Goal: Task Accomplishment & Management: Manage account settings

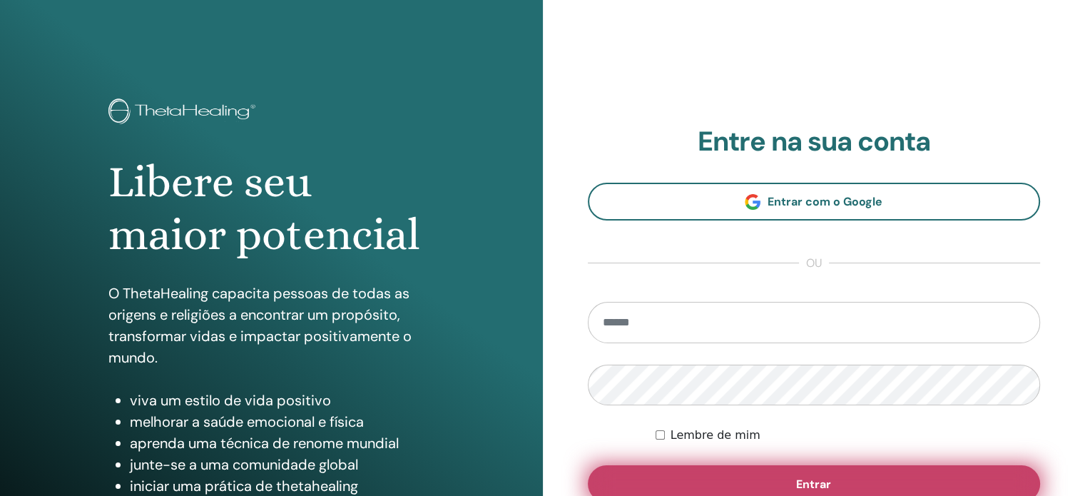
type input "**********"
click at [848, 492] on button "Entrar" at bounding box center [814, 483] width 453 height 37
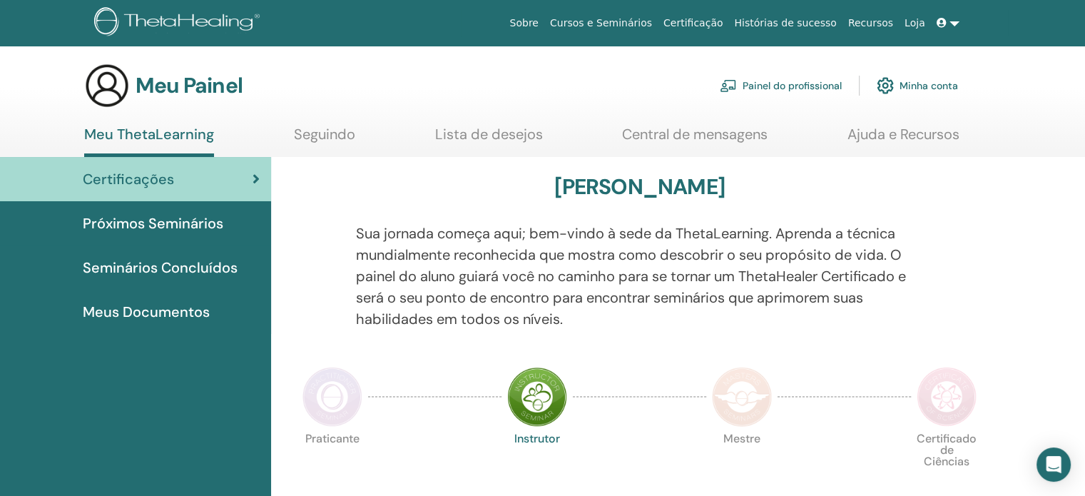
click at [227, 186] on div "Certificações" at bounding box center [135, 178] width 248 height 21
click at [957, 26] on link at bounding box center [948, 23] width 34 height 26
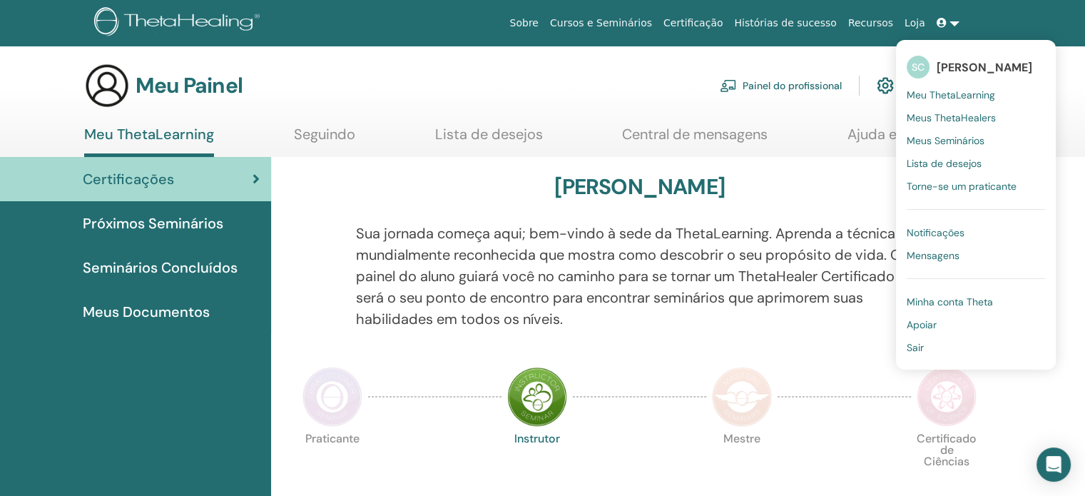
click at [939, 300] on font "Minha conta Theta" at bounding box center [950, 301] width 86 height 13
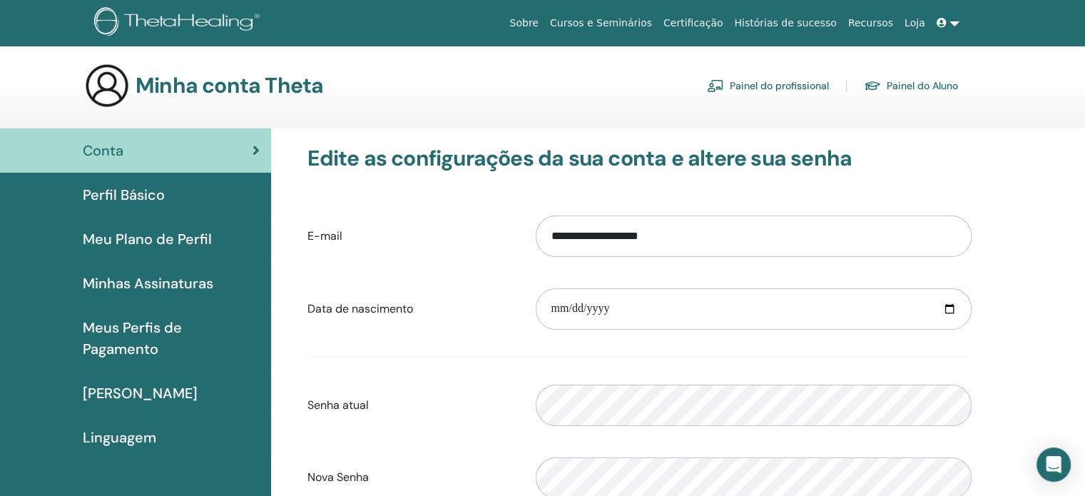
click at [885, 90] on link "Painel do Aluno" at bounding box center [911, 85] width 94 height 23
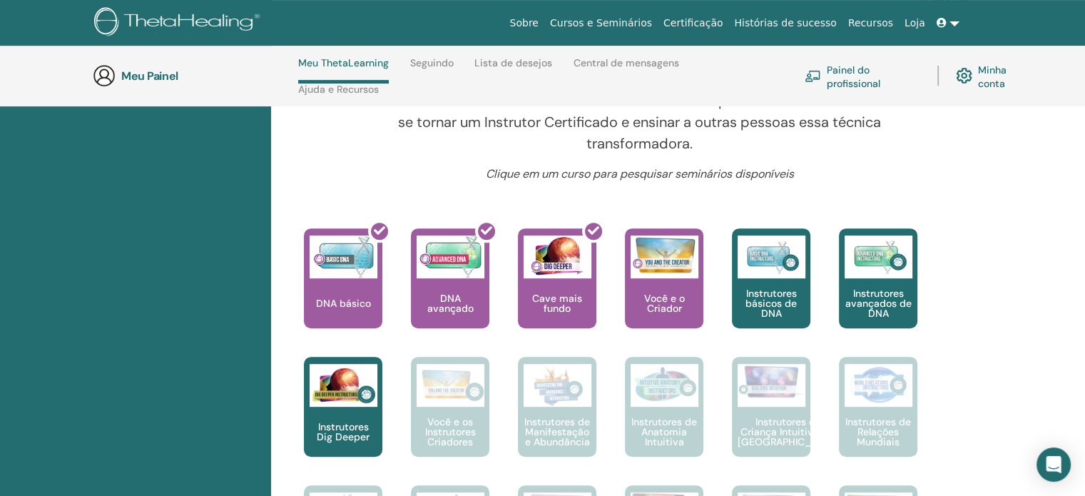
scroll to position [460, 0]
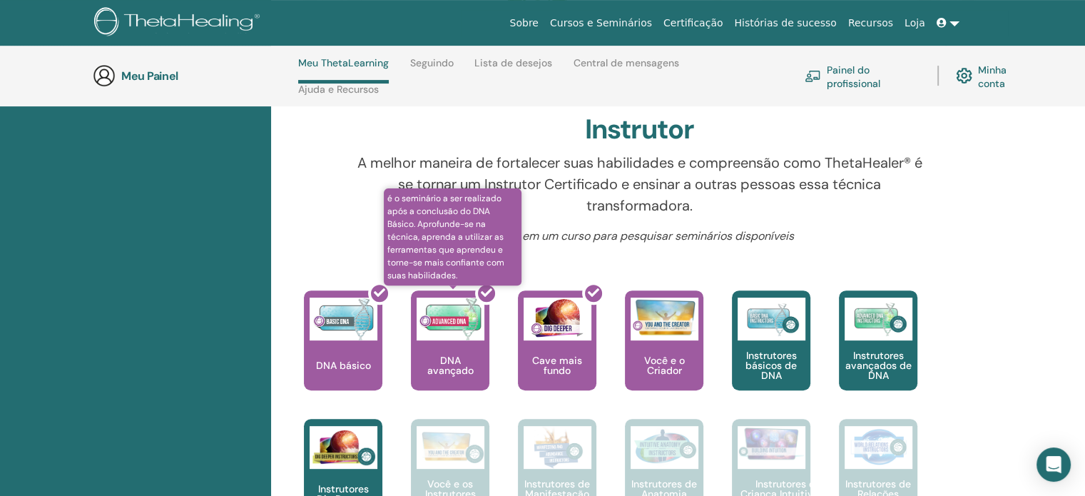
click at [430, 356] on div at bounding box center [459, 346] width 78 height 128
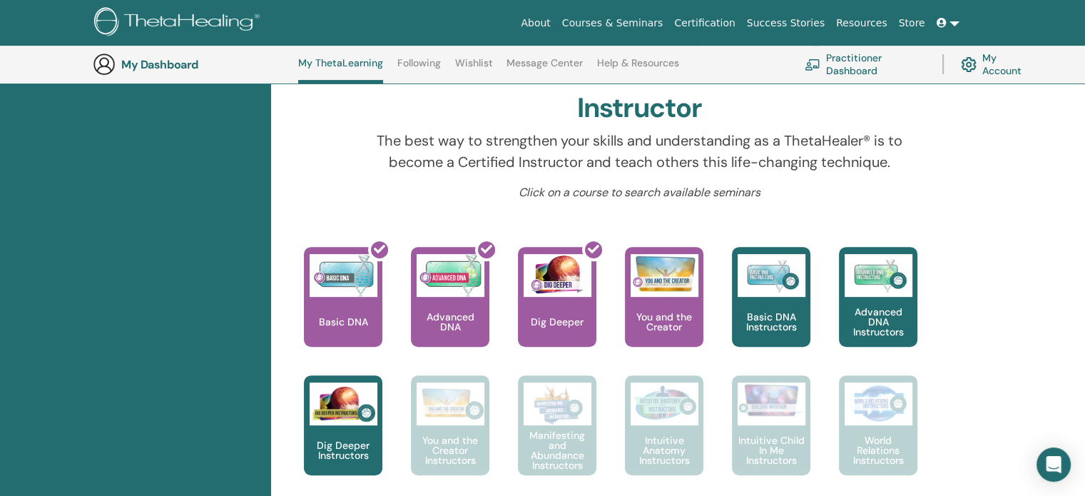
scroll to position [460, 0]
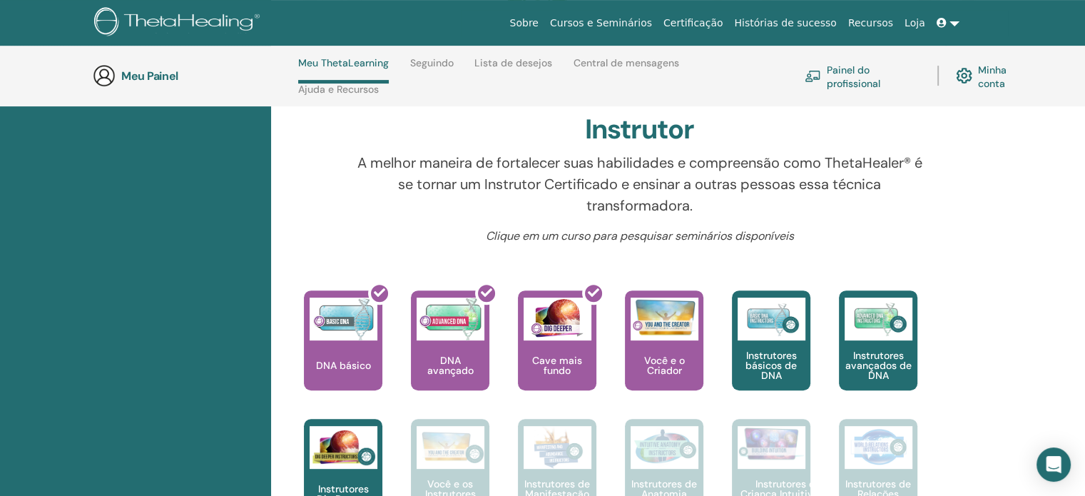
click at [992, 64] on font "Minha conta" at bounding box center [992, 76] width 29 height 26
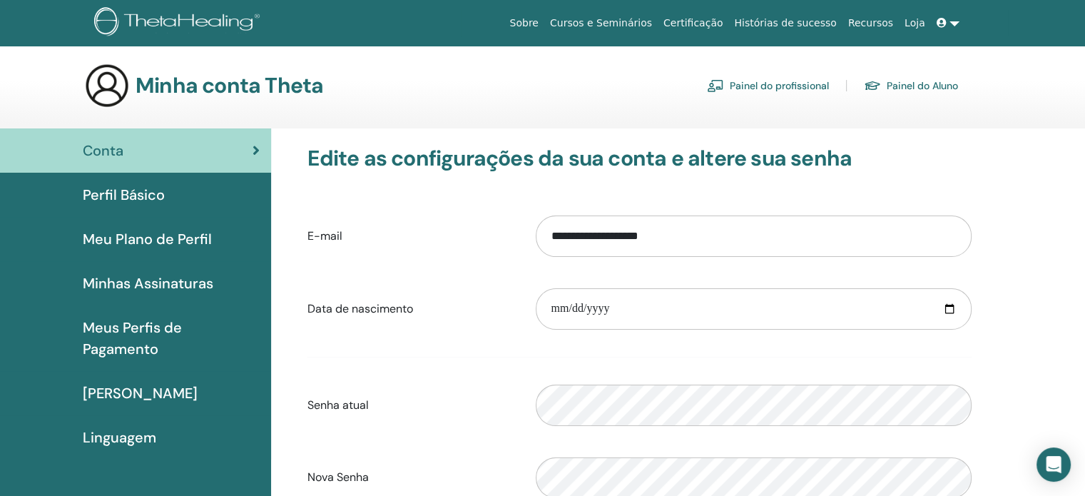
click at [199, 285] on font "Minhas Assinaturas" at bounding box center [148, 283] width 131 height 19
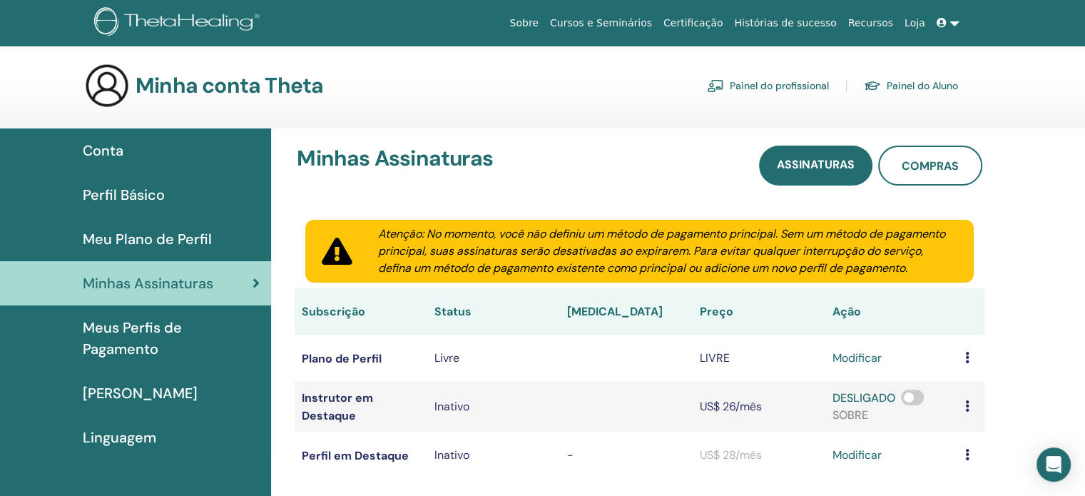
click at [150, 387] on font "[PERSON_NAME]" at bounding box center [140, 393] width 115 height 19
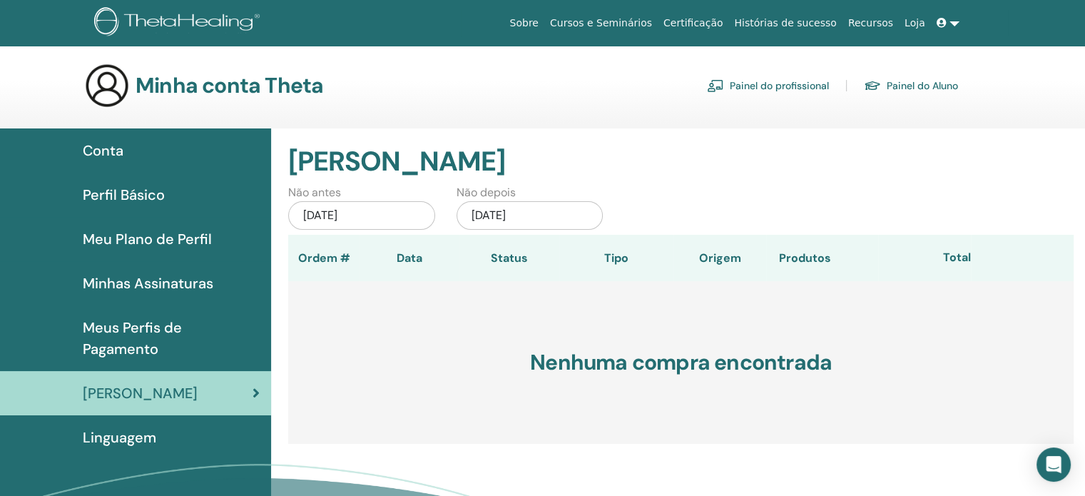
click at [104, 140] on span "Conta" at bounding box center [103, 150] width 41 height 21
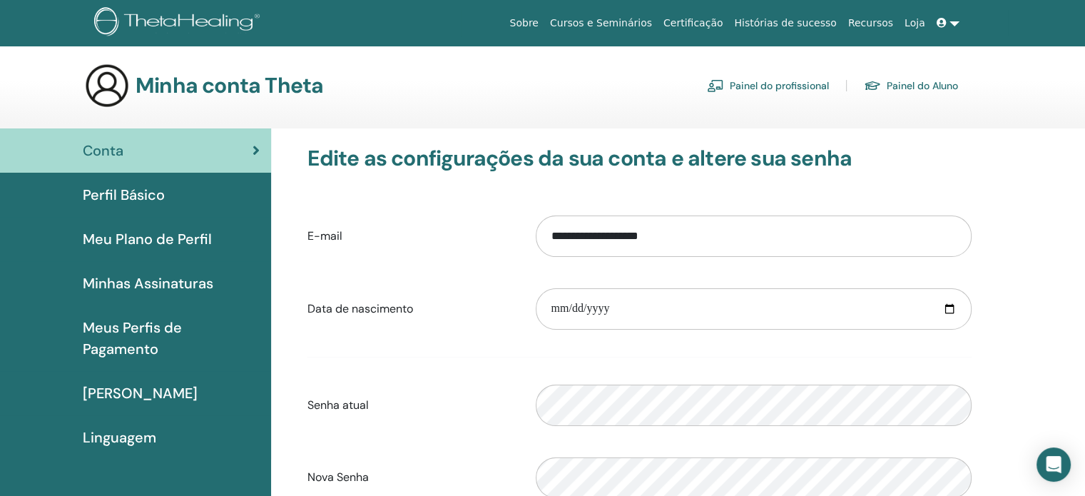
click at [1056, 191] on div "**********" at bounding box center [678, 465] width 814 height 675
click at [952, 19] on link at bounding box center [948, 23] width 34 height 26
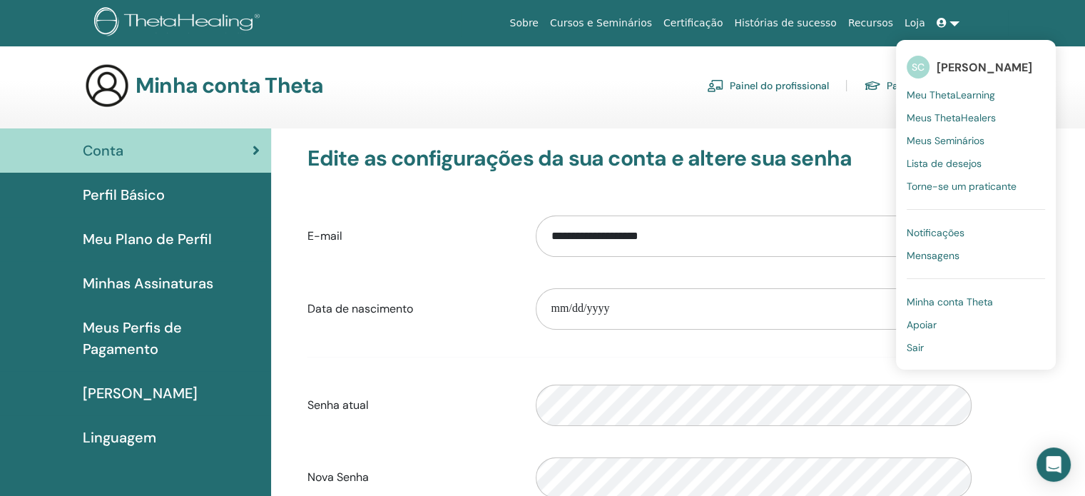
click at [924, 95] on font "Meu ThetaLearning" at bounding box center [951, 94] width 88 height 13
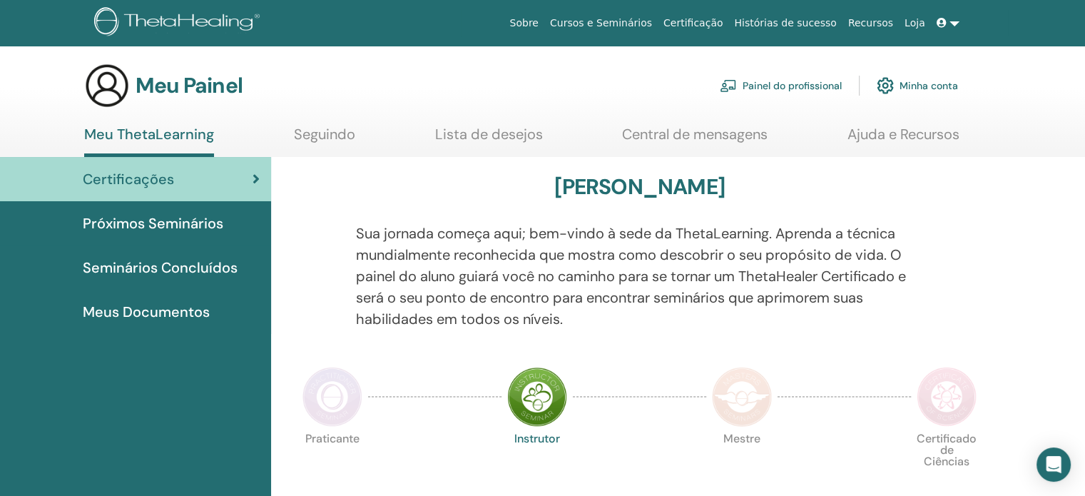
click at [173, 308] on font "Meus Documentos" at bounding box center [146, 312] width 127 height 19
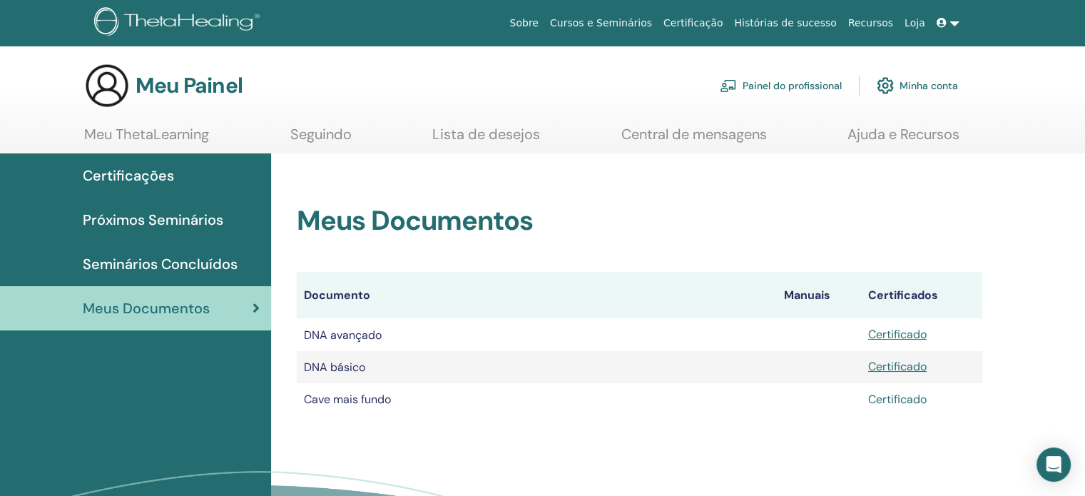
click at [906, 402] on font "Certificado" at bounding box center [897, 399] width 59 height 15
click at [922, 340] on font "Certificado" at bounding box center [897, 334] width 59 height 15
click at [183, 133] on font "Meu ThetaLearning" at bounding box center [146, 134] width 125 height 19
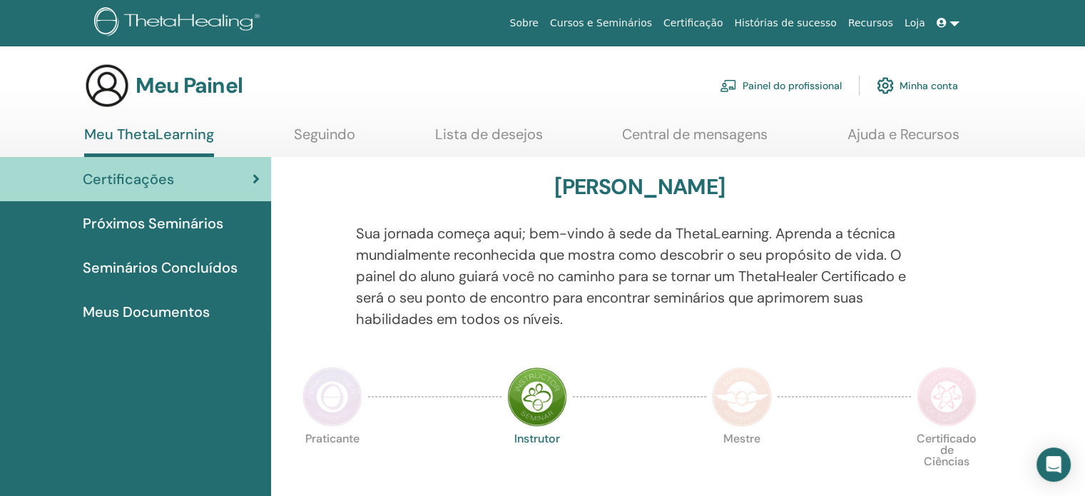
click at [931, 87] on font "Minha conta" at bounding box center [929, 86] width 59 height 13
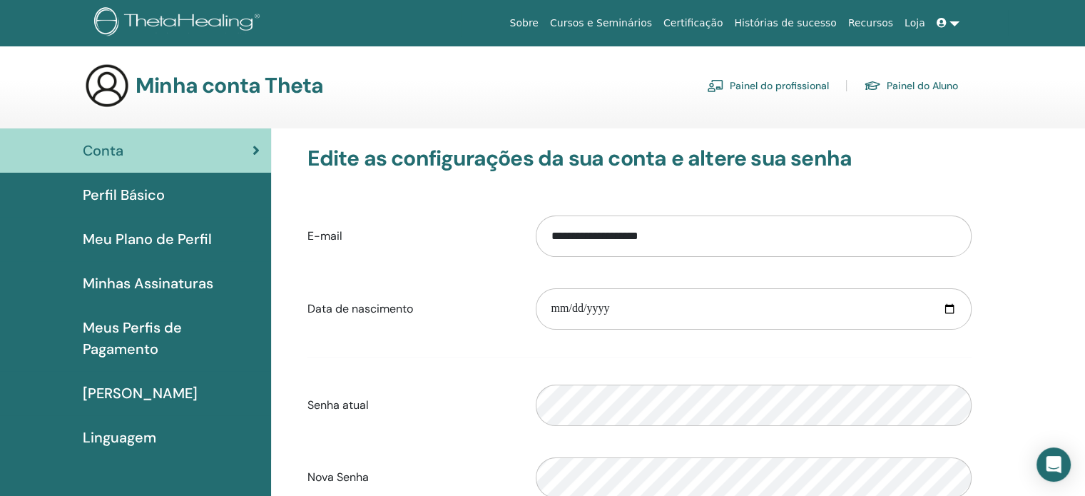
click at [103, 195] on font "Perfil Básico" at bounding box center [124, 195] width 82 height 19
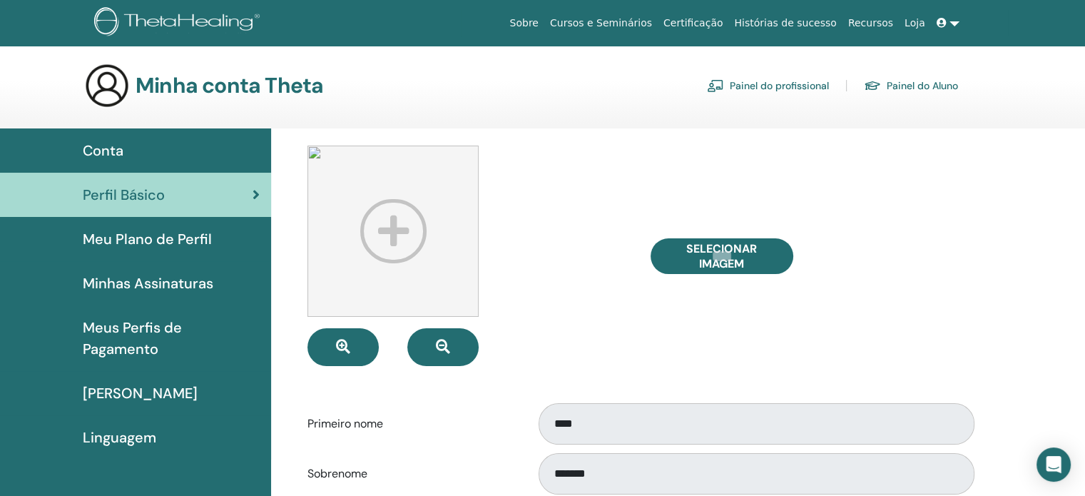
click at [113, 141] on font "Conta" at bounding box center [103, 150] width 41 height 19
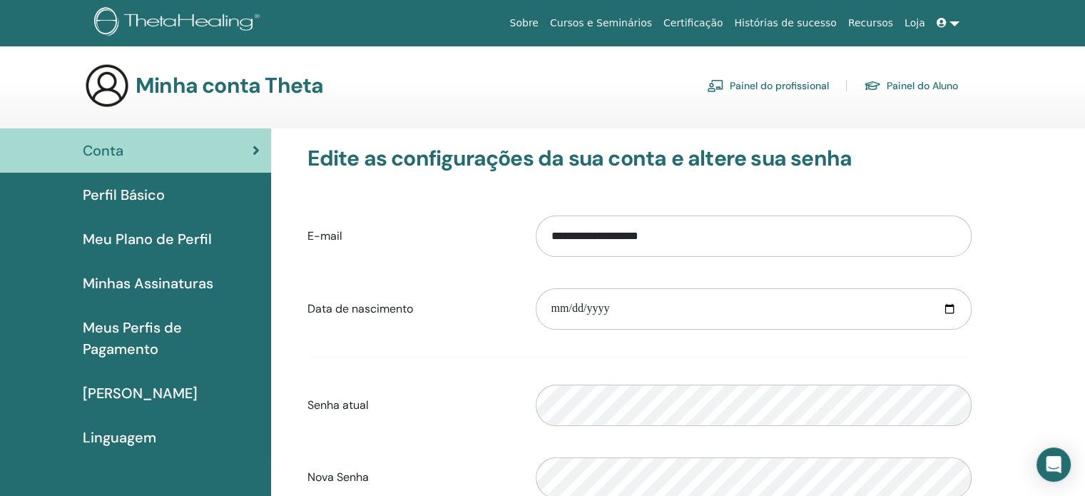
click at [143, 237] on font "Meu Plano de Perfil" at bounding box center [147, 239] width 129 height 19
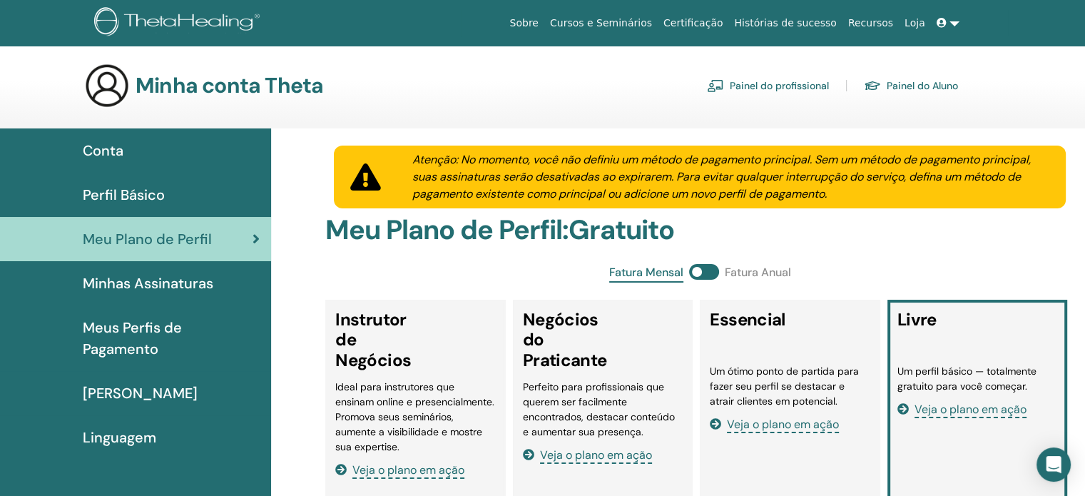
click at [146, 284] on font "Minhas Assinaturas" at bounding box center [148, 283] width 131 height 19
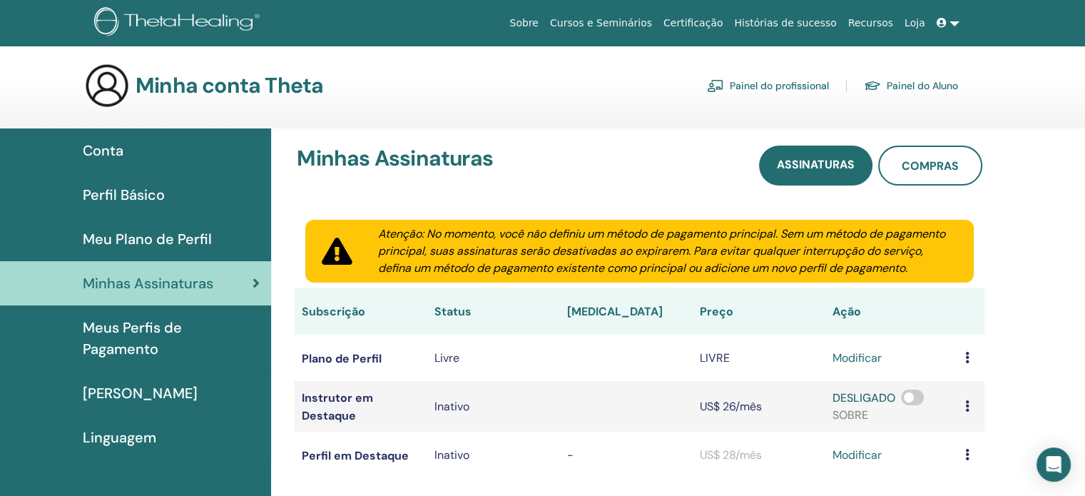
click at [146, 441] on font "Linguagem" at bounding box center [119, 437] width 73 height 19
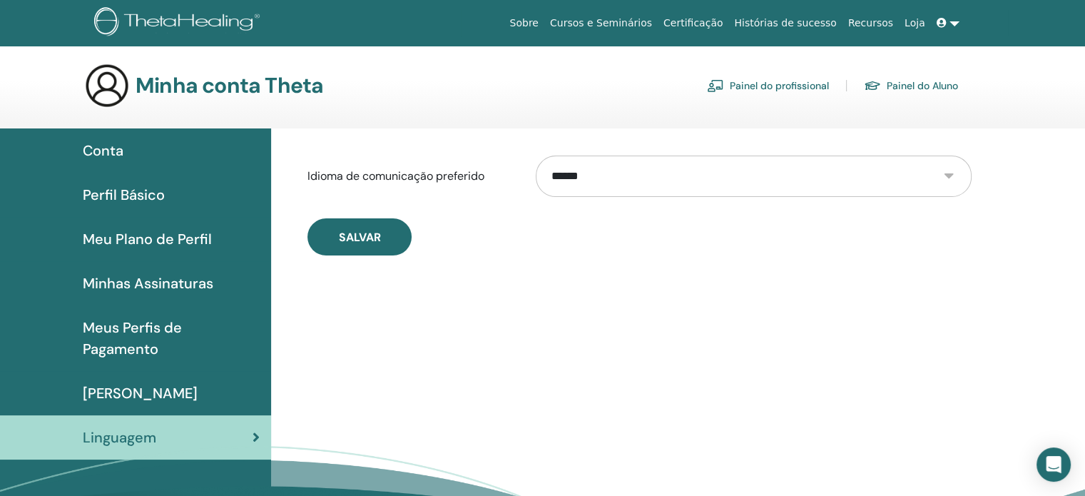
click at [946, 176] on select "**********" at bounding box center [753, 176] width 435 height 41
select select "***"
click at [536, 156] on select "**********" at bounding box center [753, 176] width 435 height 41
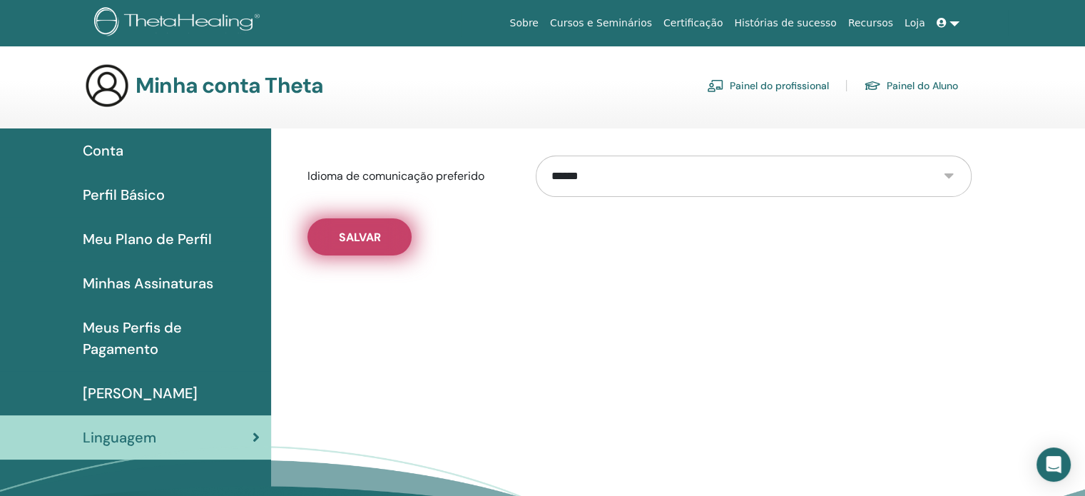
click at [380, 239] on font "Salvar" at bounding box center [360, 237] width 42 height 15
